Goal: Find specific page/section: Find specific page/section

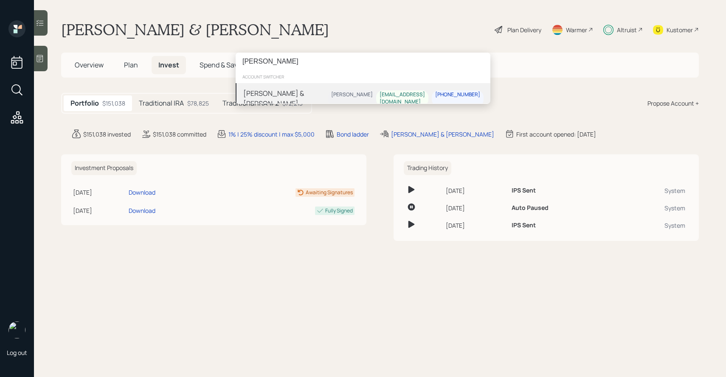
type input "[PERSON_NAME]"
click at [295, 89] on div "[PERSON_NAME] & [PERSON_NAME] [PERSON_NAME] [EMAIL_ADDRESS][DOMAIN_NAME] [PHONE…" at bounding box center [363, 98] width 255 height 31
